Goal: Task Accomplishment & Management: Use online tool/utility

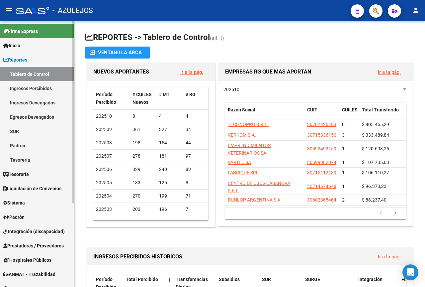
click at [33, 191] on span "Liquidación de Convenios" at bounding box center [32, 188] width 58 height 7
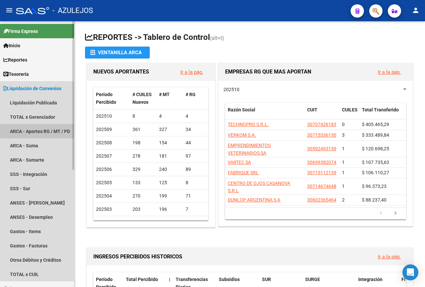
click at [31, 127] on link "ARCA - Aportes RG / MT / PD" at bounding box center [37, 131] width 74 height 14
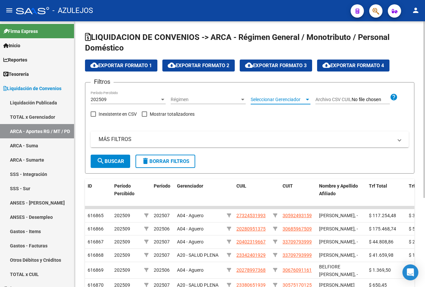
click at [287, 102] on span "Seleccionar Gerenciador" at bounding box center [278, 100] width 54 height 6
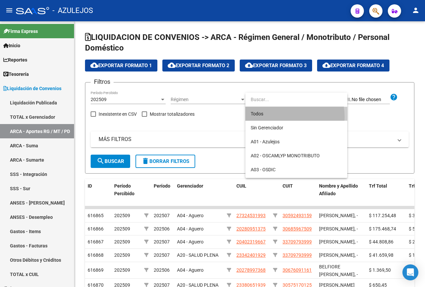
click at [285, 117] on span "Todos" at bounding box center [296, 114] width 91 height 14
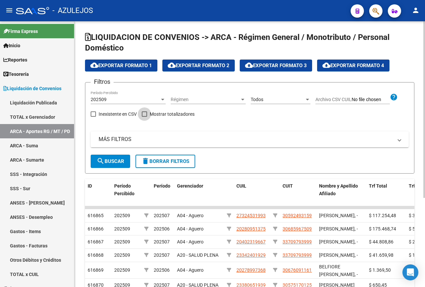
click at [146, 111] on label "Mostrar totalizadores" at bounding box center [168, 114] width 53 height 8
click at [145, 117] on input "Mostrar totalizadores" at bounding box center [144, 117] width 0 height 0
checkbox input "true"
click at [303, 97] on div "Todos" at bounding box center [278, 100] width 54 height 6
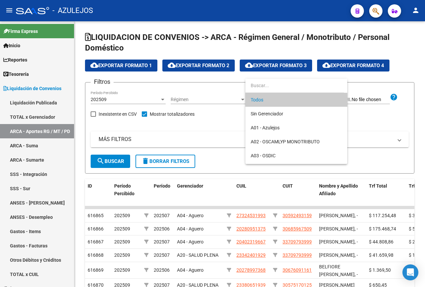
click at [218, 141] on div at bounding box center [212, 143] width 425 height 287
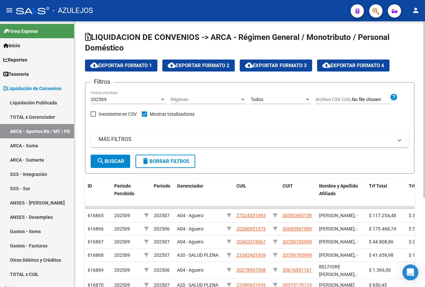
click at [118, 142] on mat-panel-title "MÁS FILTROS" at bounding box center [246, 139] width 294 height 7
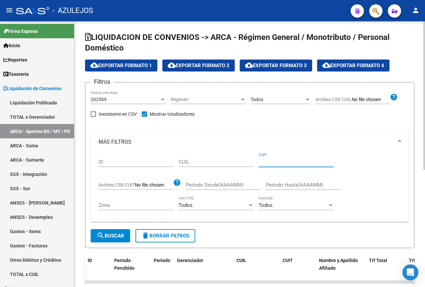
click at [265, 161] on input "CUIT" at bounding box center [296, 162] width 75 height 6
type input "30-69062933-6"
click at [109, 234] on span "search Buscar" at bounding box center [111, 236] width 28 height 6
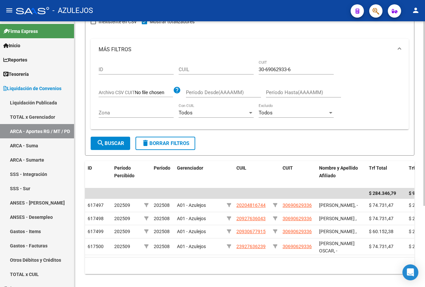
scroll to position [100, 0]
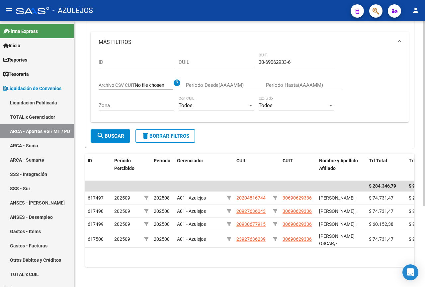
click at [391, 70] on div "ID CUIL 30-69062933-6 CUIT Archivo CSV CUIT help Período Desde(AAAAMM) Período …" at bounding box center [250, 85] width 302 height 64
click at [418, 12] on mat-icon "person" at bounding box center [416, 10] width 8 height 8
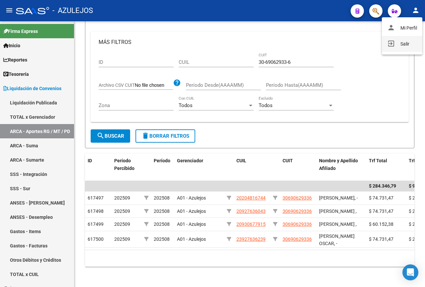
click at [403, 44] on button "exit_to_app Salir" at bounding box center [402, 44] width 41 height 16
